Goal: Information Seeking & Learning: Understand process/instructions

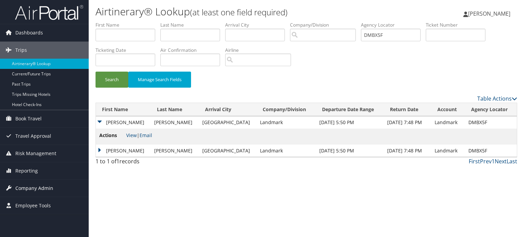
click at [33, 186] on span "Company Admin" at bounding box center [34, 188] width 38 height 17
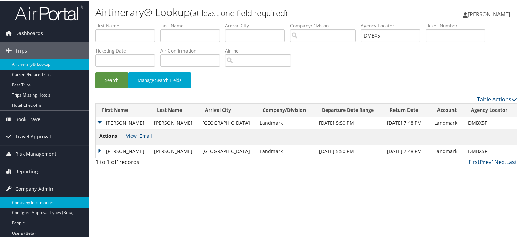
click at [39, 200] on link "Company Information" at bounding box center [44, 202] width 89 height 10
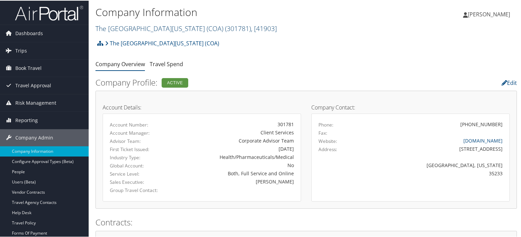
click at [163, 30] on link "The Children's Hospital of Alabama (COA) ( 301781 ) , [ 41903 ]" at bounding box center [185, 27] width 181 height 9
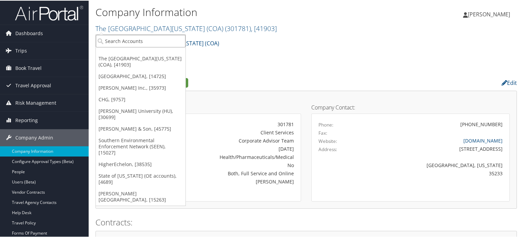
click at [153, 42] on input "search" at bounding box center [141, 40] width 90 height 13
type input "exl"
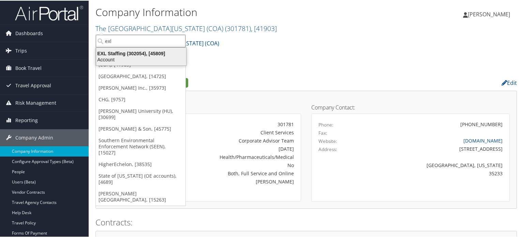
click at [140, 54] on div "EXL Staffing (302054), [45809]" at bounding box center [141, 53] width 98 height 6
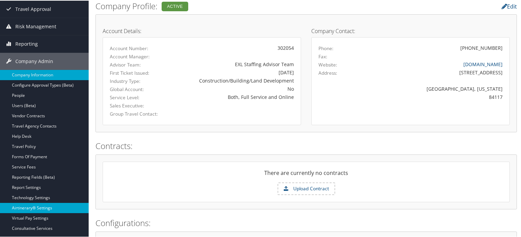
scroll to position [136, 0]
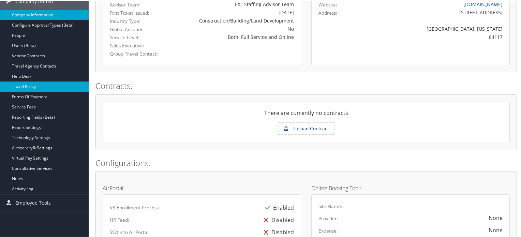
click at [43, 85] on link "Travel Policy" at bounding box center [44, 86] width 89 height 10
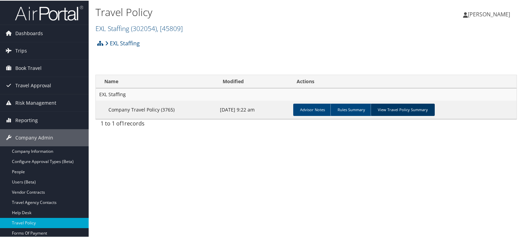
click at [408, 109] on link "View Travel Policy Summary" at bounding box center [403, 109] width 64 height 12
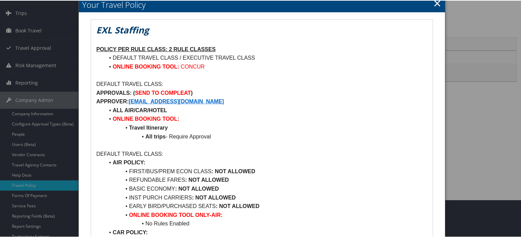
scroll to position [34, 0]
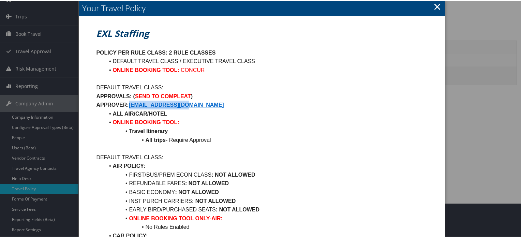
drag, startPoint x: 177, startPoint y: 101, endPoint x: 129, endPoint y: 105, distance: 48.0
click at [129, 105] on p "APPROVER: [EMAIL_ADDRESS][DOMAIN_NAME]" at bounding box center [261, 104] width 331 height 9
copy strong "[EMAIL_ADDRESS][DOMAIN_NAME]"
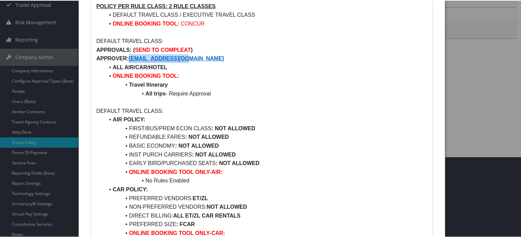
scroll to position [102, 0]
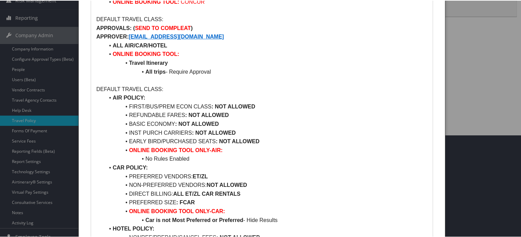
click at [208, 98] on li "AIR POLICY:" at bounding box center [265, 97] width 323 height 9
